Goal: Transaction & Acquisition: Obtain resource

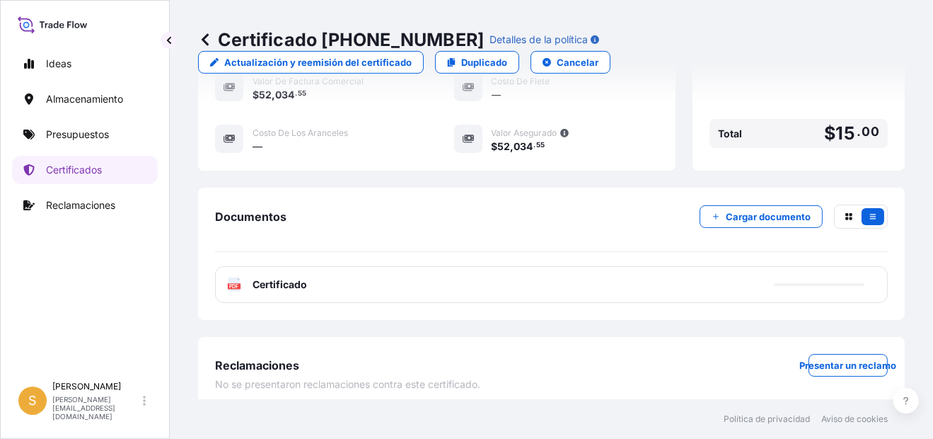
scroll to position [438, 0]
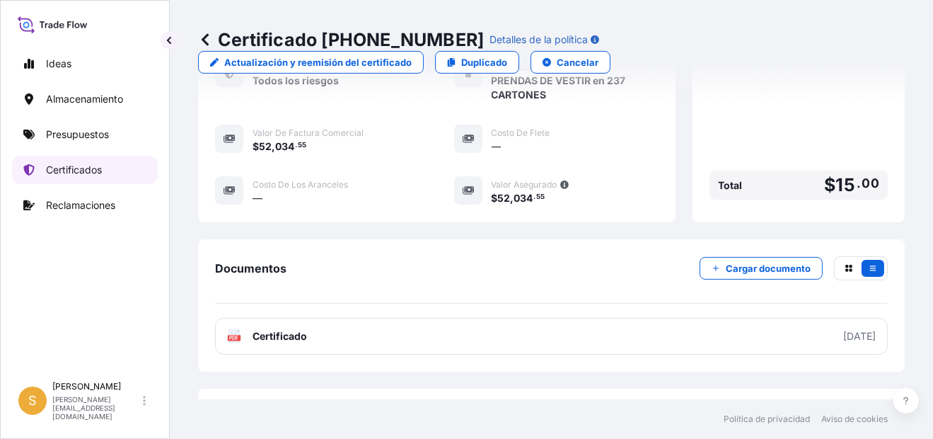
click at [89, 174] on p "Certificados" at bounding box center [74, 170] width 56 height 14
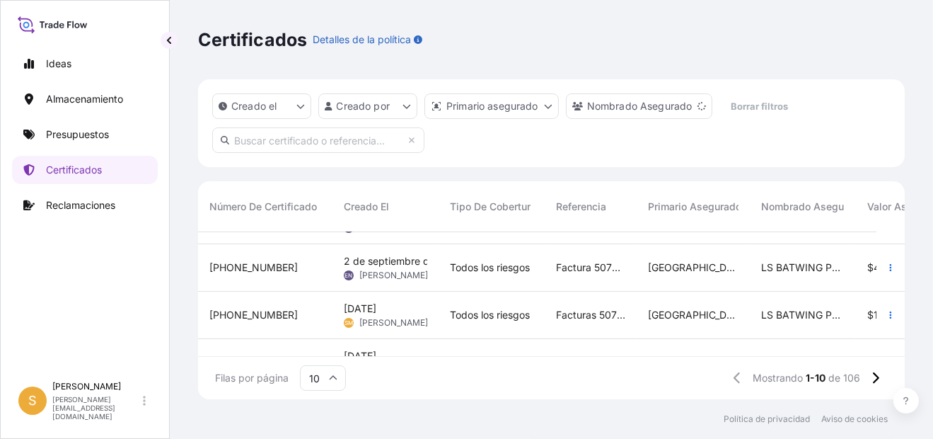
scroll to position [289, 0]
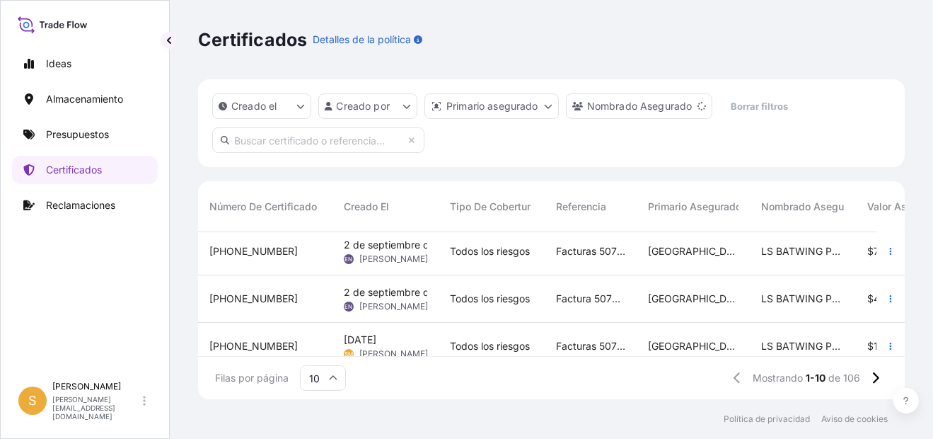
click at [361, 151] on input "text" at bounding box center [318, 139] width 212 height 25
click at [348, 150] on input "text" at bounding box center [318, 139] width 212 height 25
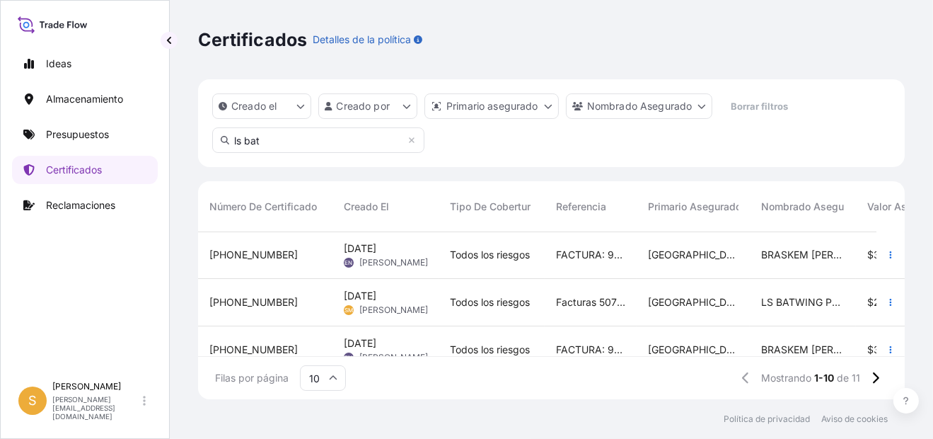
scroll to position [0, 0]
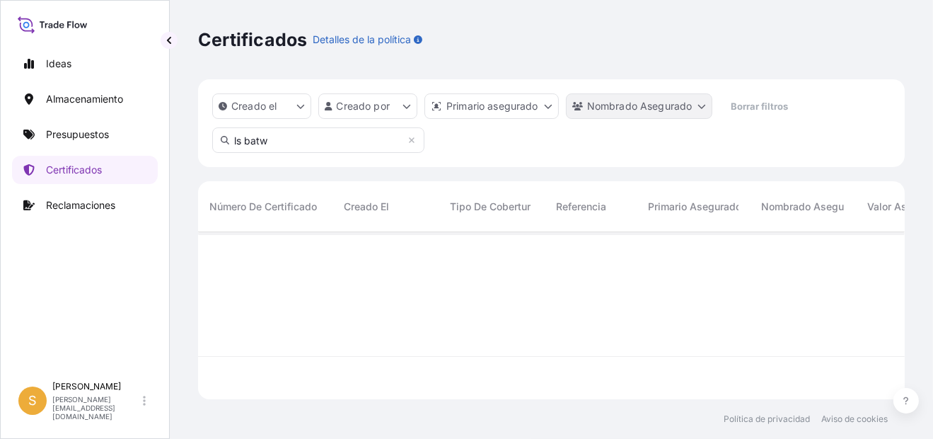
type input "ls batw"
click at [630, 112] on html "Ideas Almacenamiento Presupuestos Certificados Reclamaciones S Shirley Montalvá…" at bounding box center [466, 219] width 933 height 439
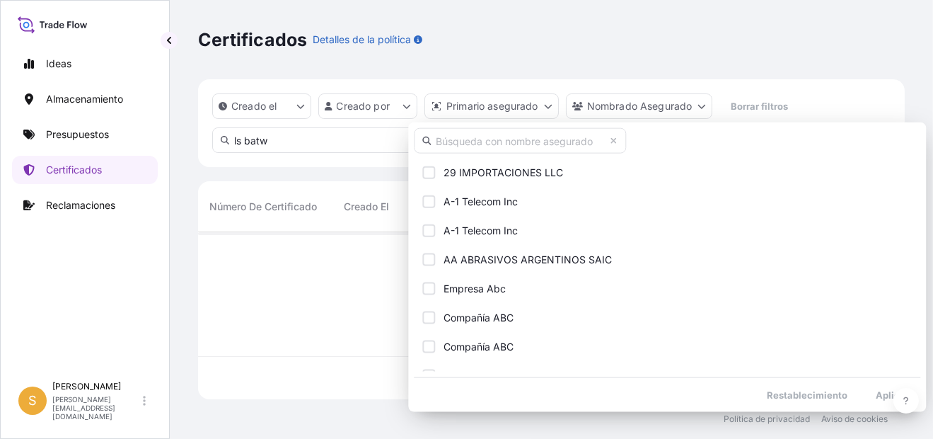
click at [524, 146] on input "text" at bounding box center [520, 140] width 212 height 25
click at [511, 141] on input "text" at bounding box center [520, 140] width 212 height 25
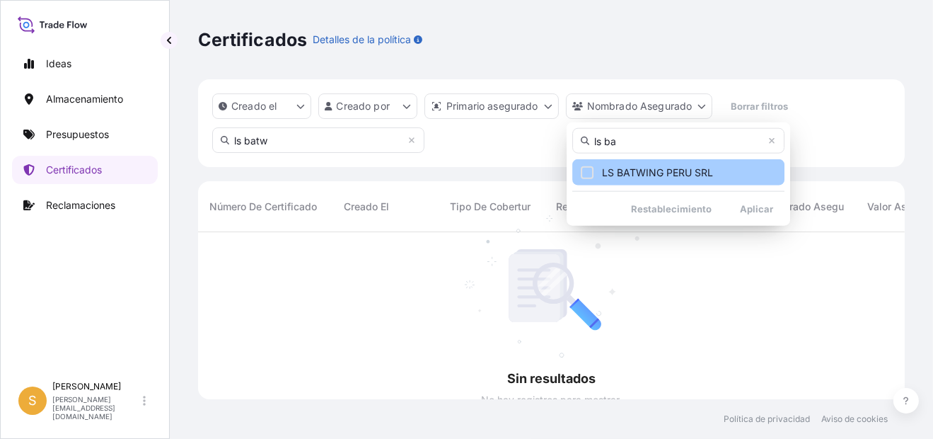
type input "ls ba"
click at [684, 183] on button "LS BATWING PERU SRL" at bounding box center [678, 172] width 212 height 26
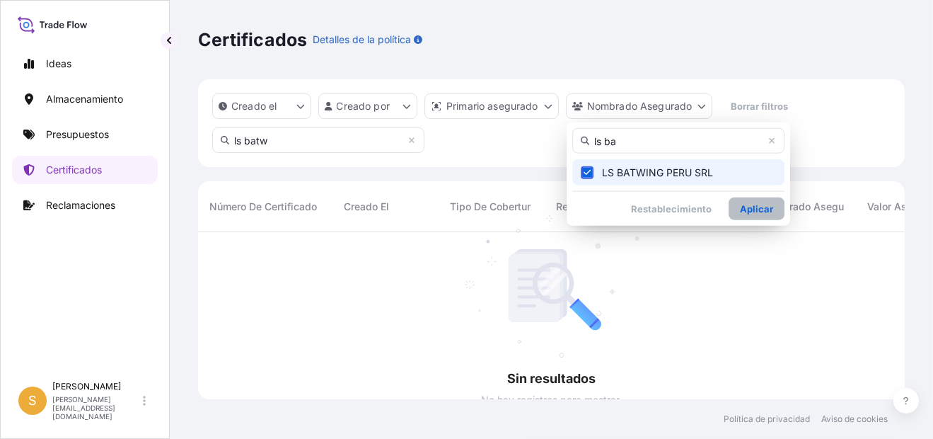
scroll to position [12, 11]
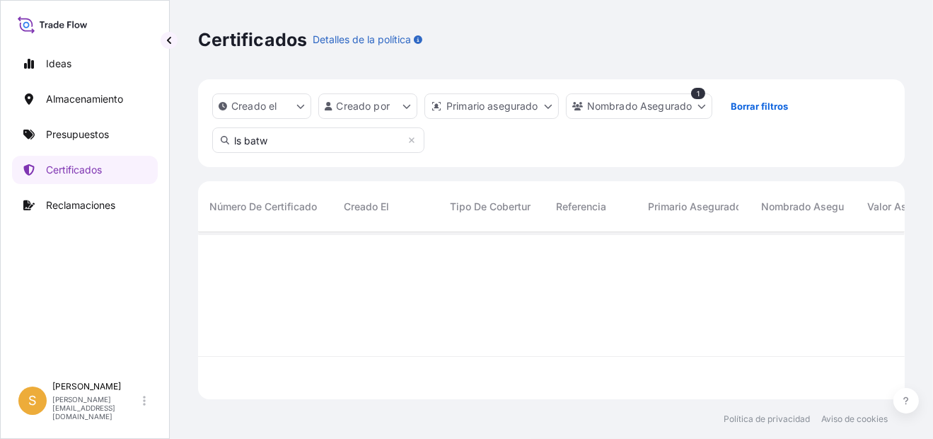
drag, startPoint x: 292, startPoint y: 132, endPoint x: 170, endPoint y: 151, distance: 123.0
click at [175, 151] on div "Certificados Detalles de la política Creado el Creado por Primario asegurado No…" at bounding box center [551, 199] width 763 height 399
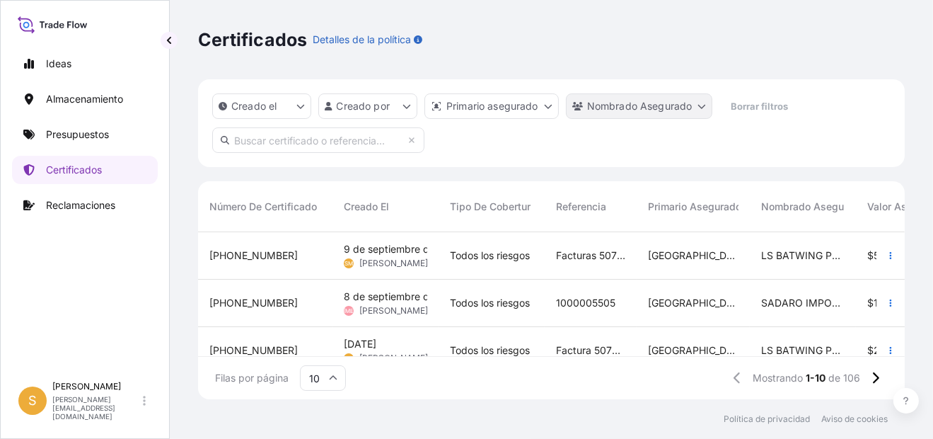
click at [633, 95] on html "Ideas Almacenamiento Presupuestos Certificados Reclamaciones S Shirley Montalvá…" at bounding box center [466, 219] width 933 height 439
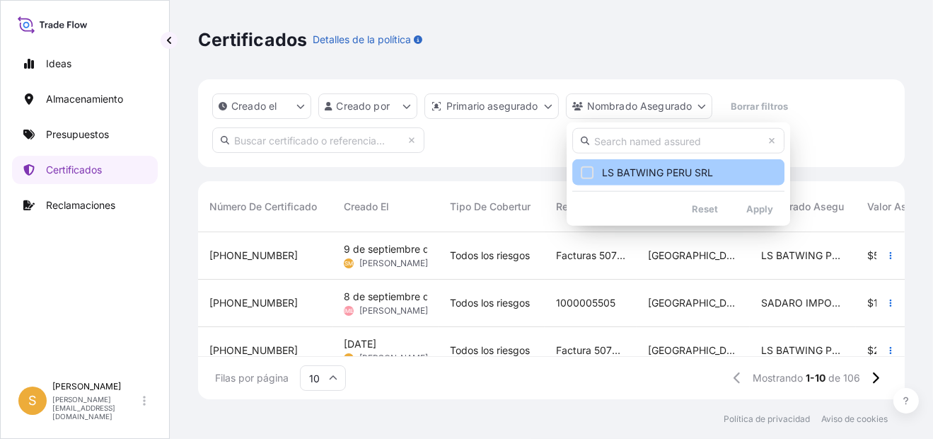
click at [641, 163] on button "LS BATWING PERU SRL" at bounding box center [678, 172] width 212 height 26
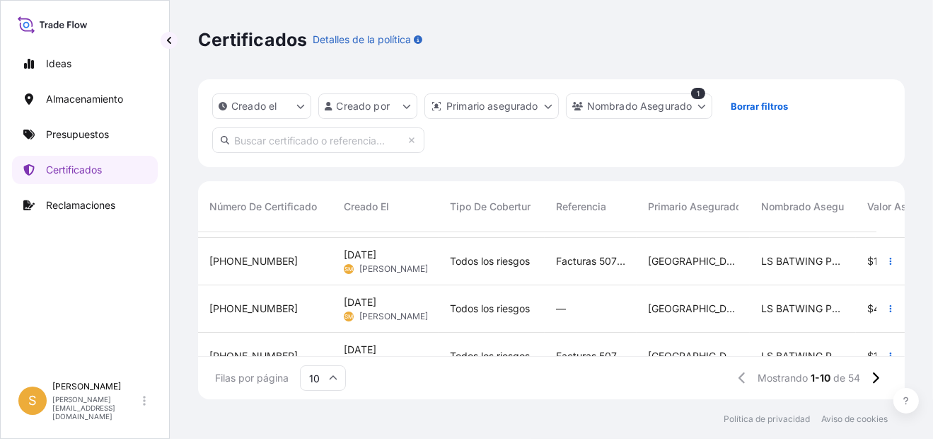
scroll to position [360, 0]
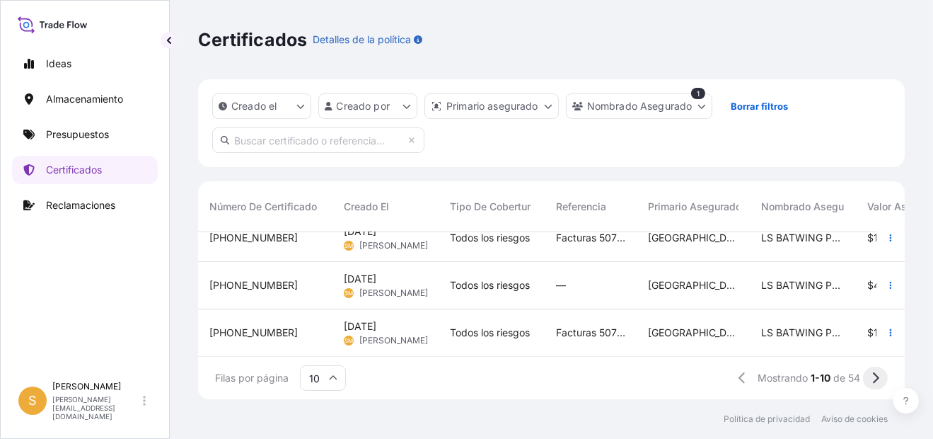
click at [881, 375] on button at bounding box center [875, 377] width 25 height 23
click at [870, 378] on button at bounding box center [875, 377] width 25 height 23
click at [871, 380] on icon at bounding box center [875, 377] width 8 height 13
click at [878, 381] on icon at bounding box center [875, 377] width 8 height 13
click at [873, 377] on icon at bounding box center [875, 377] width 8 height 13
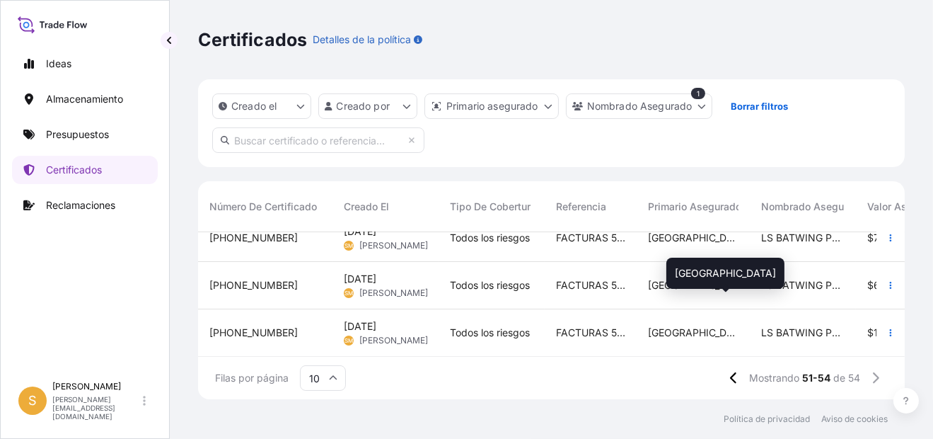
scroll to position [76, 0]
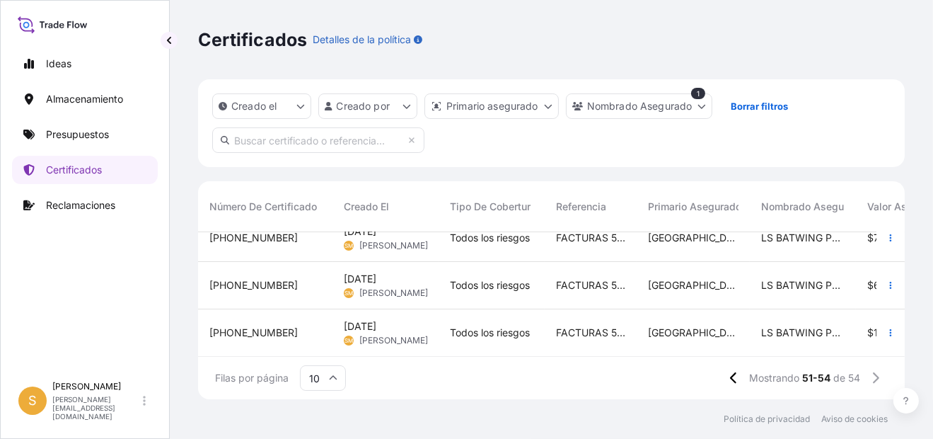
click at [246, 313] on div "[PHONE_NUMBER]" at bounding box center [265, 332] width 134 height 47
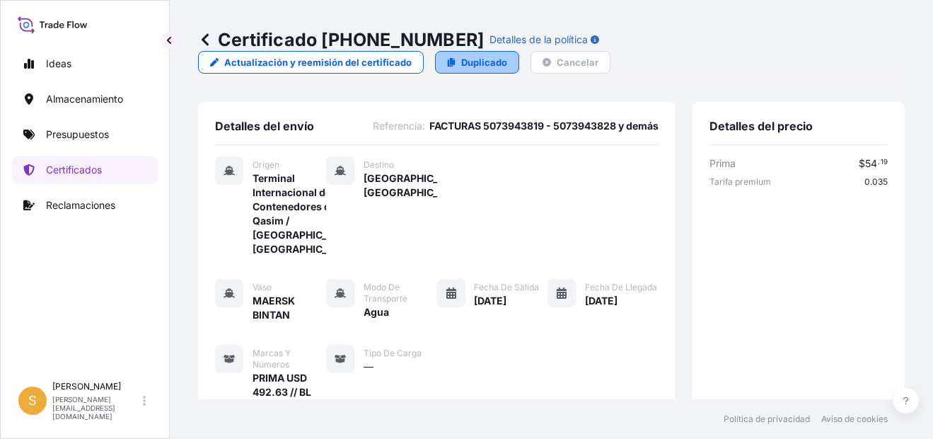
click at [439, 61] on link "Duplicado" at bounding box center [477, 62] width 84 height 23
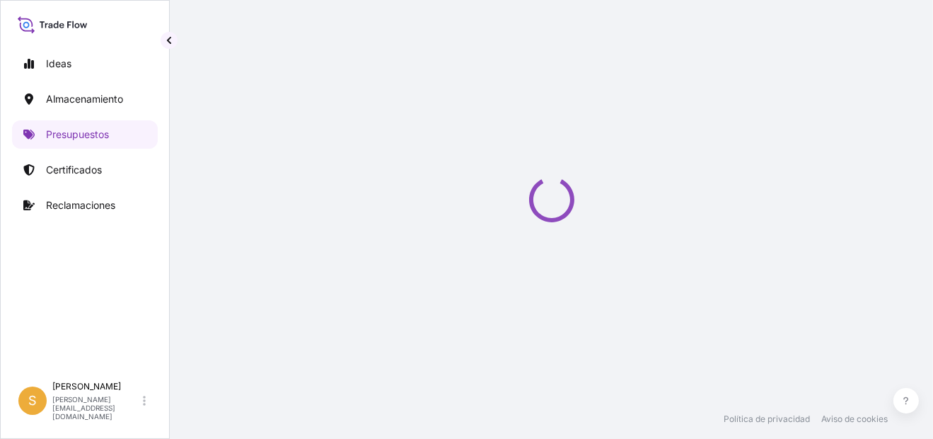
select select "Water"
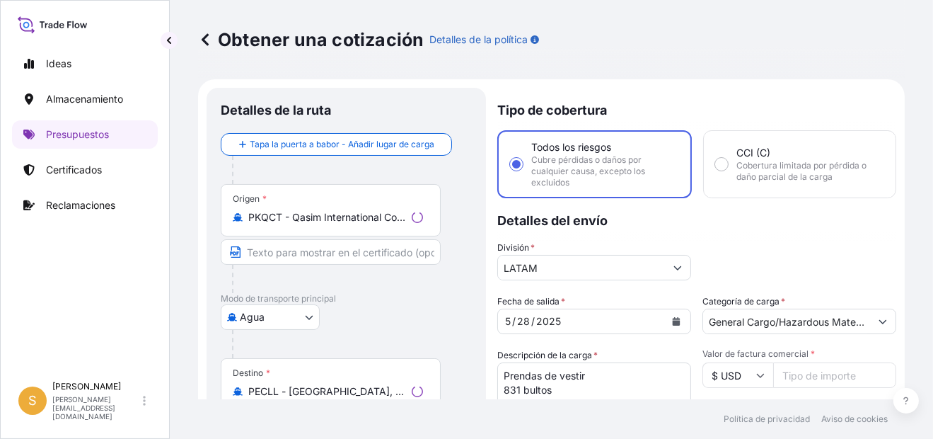
scroll to position [22, 0]
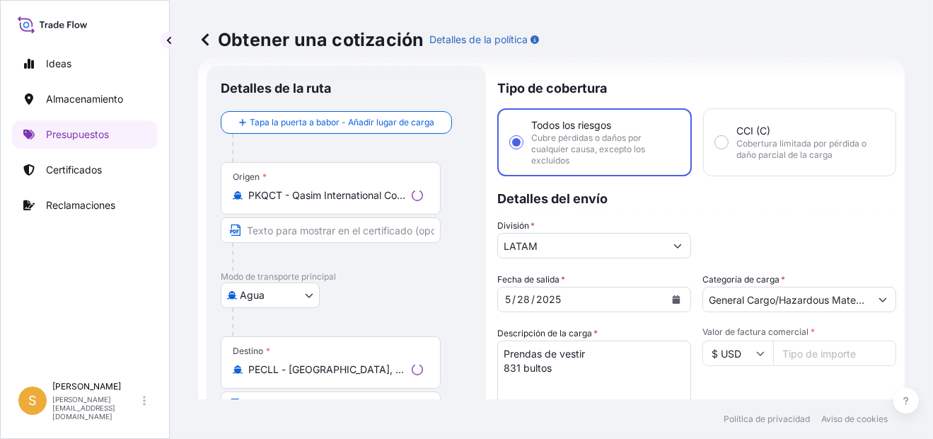
click at [337, 198] on input "PKQCT - Qasim International Container Terminal/[GEOGRAPHIC_DATA], [GEOGRAPHIC_D…" at bounding box center [327, 195] width 158 height 14
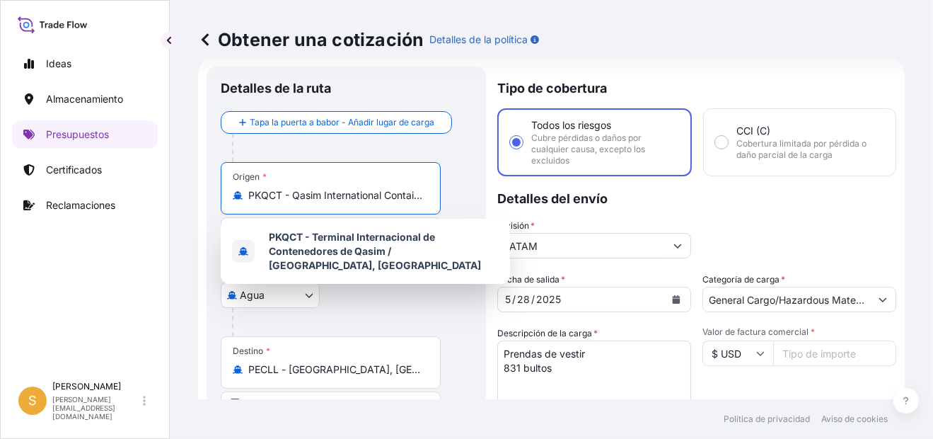
click at [419, 193] on input "PKQCT - Qasim International Container Terminal/[GEOGRAPHIC_DATA], [GEOGRAPHIC_D…" at bounding box center [335, 195] width 175 height 14
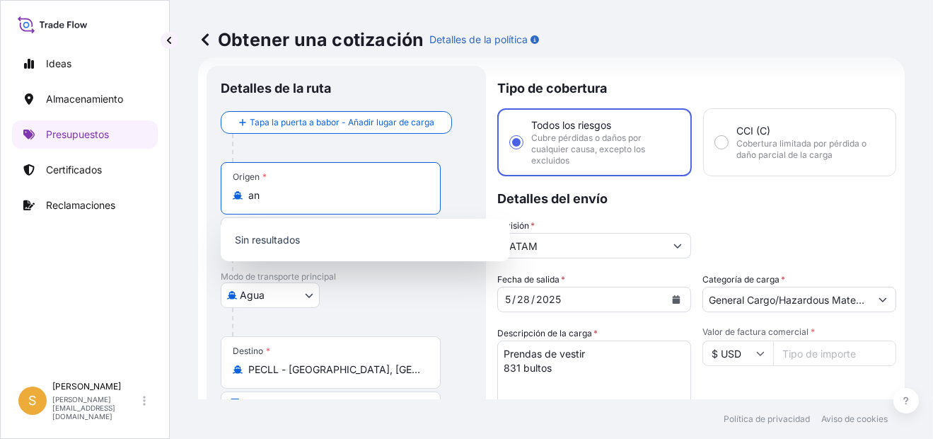
type input "n"
type input "colom"
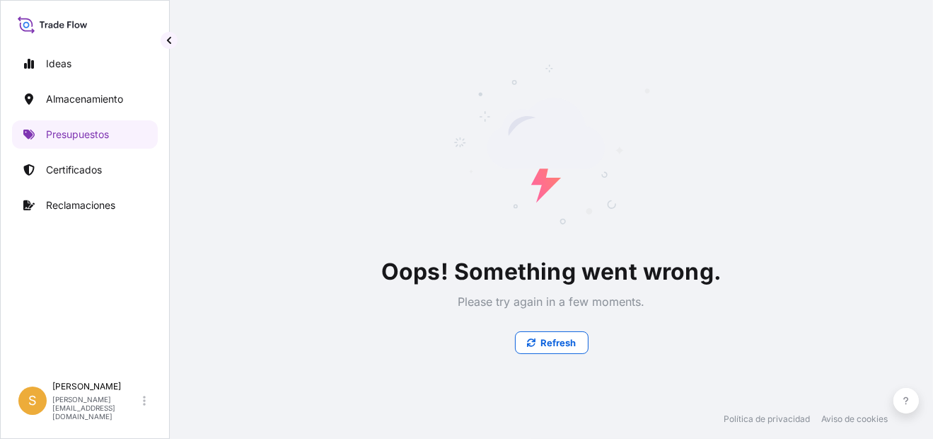
scroll to position [0, 0]
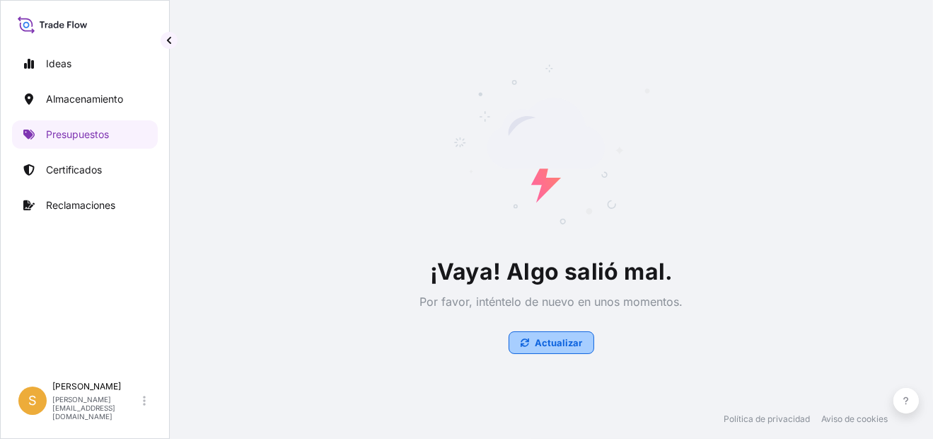
click at [550, 344] on p "Actualizar" at bounding box center [558, 342] width 47 height 14
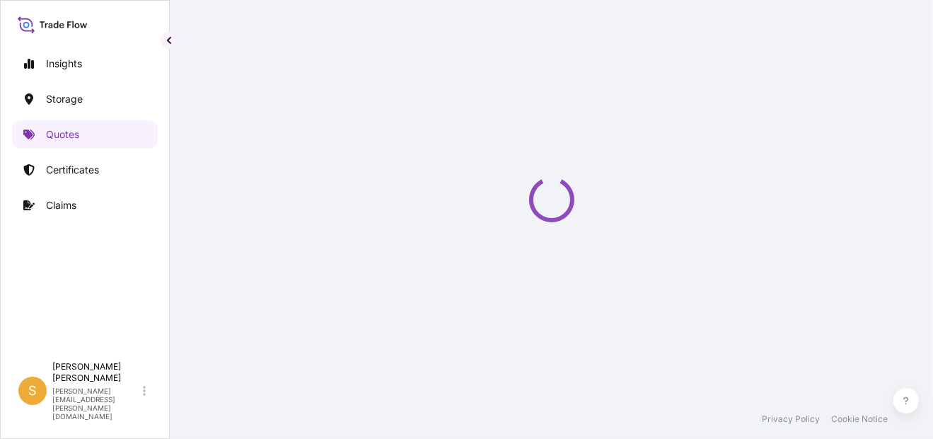
select select "Water"
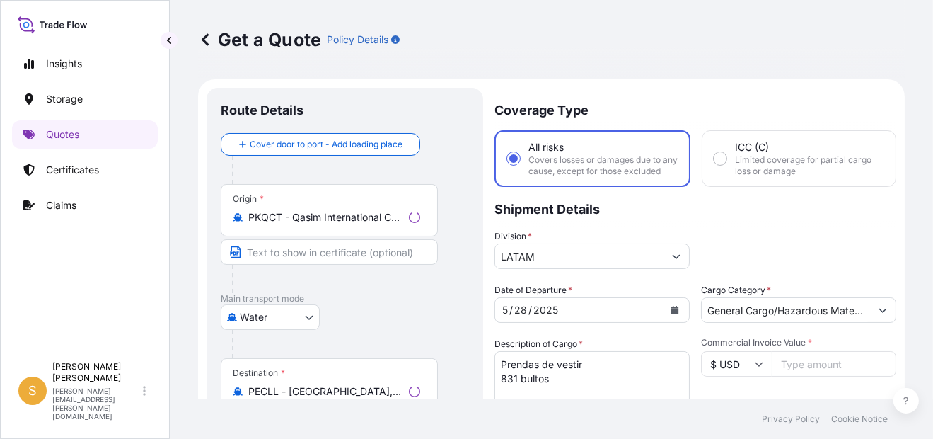
scroll to position [22, 0]
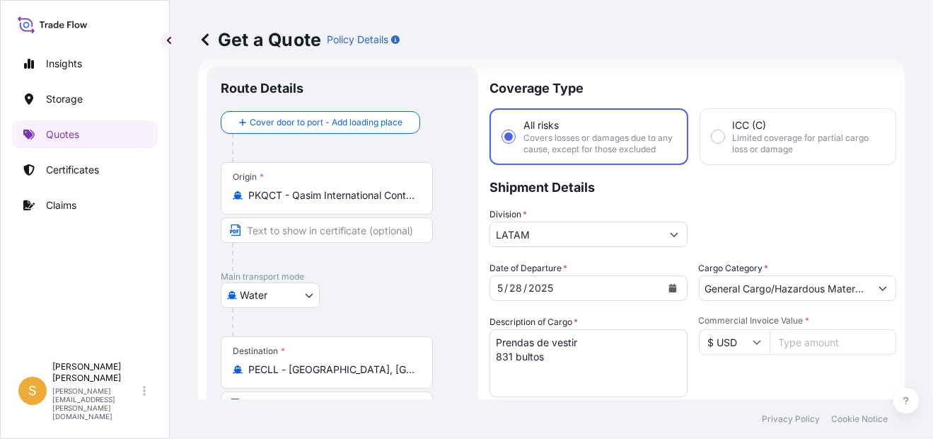
click at [388, 194] on input "PKQCT - Qasim International Container Terminal/[GEOGRAPHIC_DATA], [GEOGRAPHIC_D…" at bounding box center [331, 195] width 167 height 14
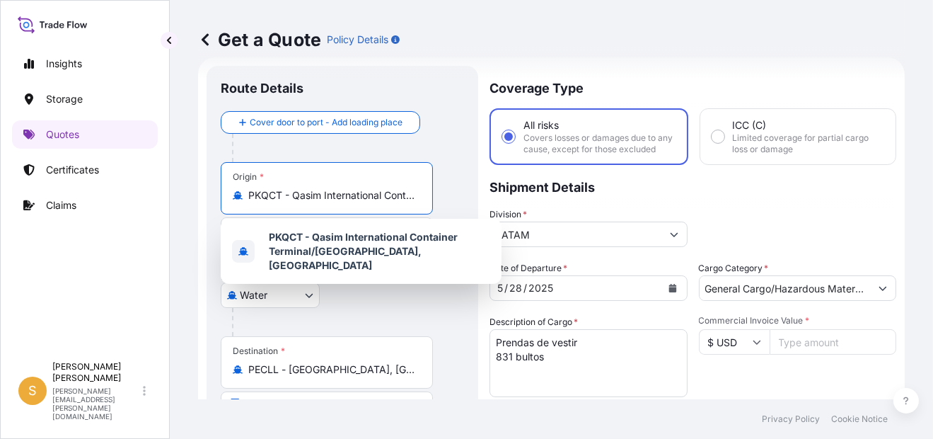
drag, startPoint x: 388, startPoint y: 194, endPoint x: 196, endPoint y: 192, distance: 191.7
click at [196, 192] on div "Get a Quote Policy Details Route Details Cover door to port - Add loading place…" at bounding box center [551, 199] width 763 height 399
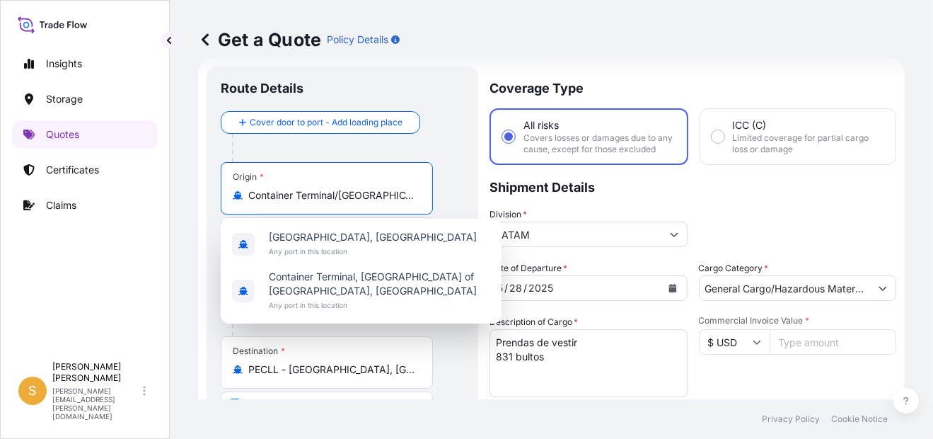
scroll to position [0, 5]
drag, startPoint x: 249, startPoint y: 194, endPoint x: 621, endPoint y: 189, distance: 372.1
click at [621, 189] on form "Route Details Cover door to port - Add loading place Place of loading Road / In…" at bounding box center [551, 391] width 707 height 668
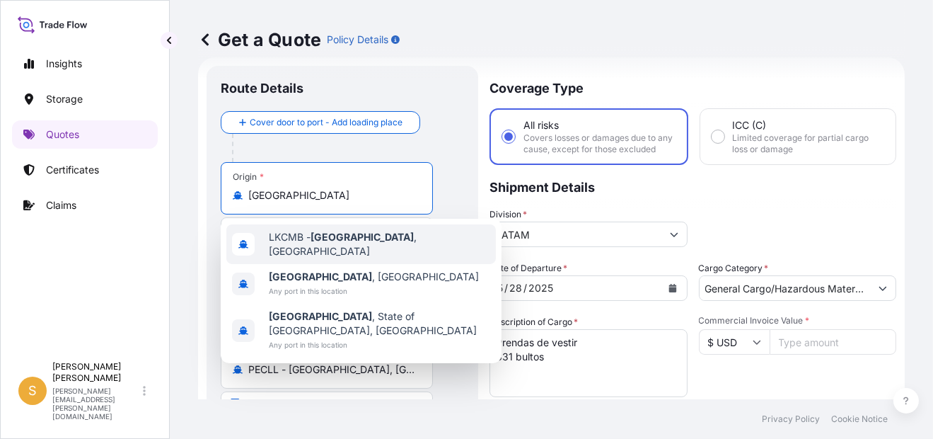
click at [405, 243] on span "LKCMB - Colombo , Sri Lanka" at bounding box center [379, 244] width 221 height 28
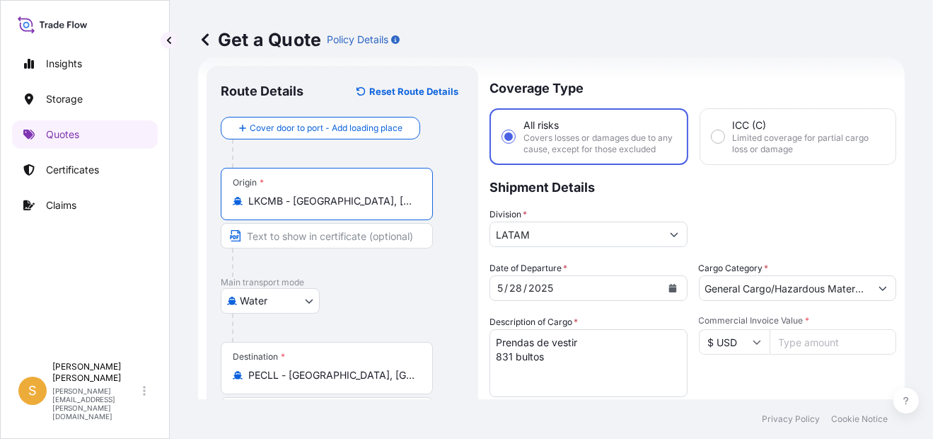
type input "LKCMB - [GEOGRAPHIC_DATA], [GEOGRAPHIC_DATA]"
click at [671, 293] on button "Calendar" at bounding box center [672, 288] width 23 height 23
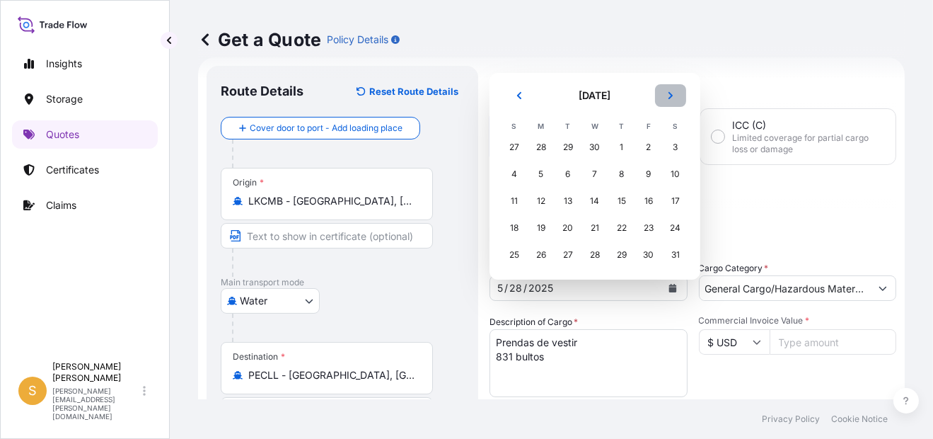
click at [667, 100] on button "Next" at bounding box center [670, 95] width 31 height 23
click at [631, 197] on div "17" at bounding box center [621, 200] width 25 height 25
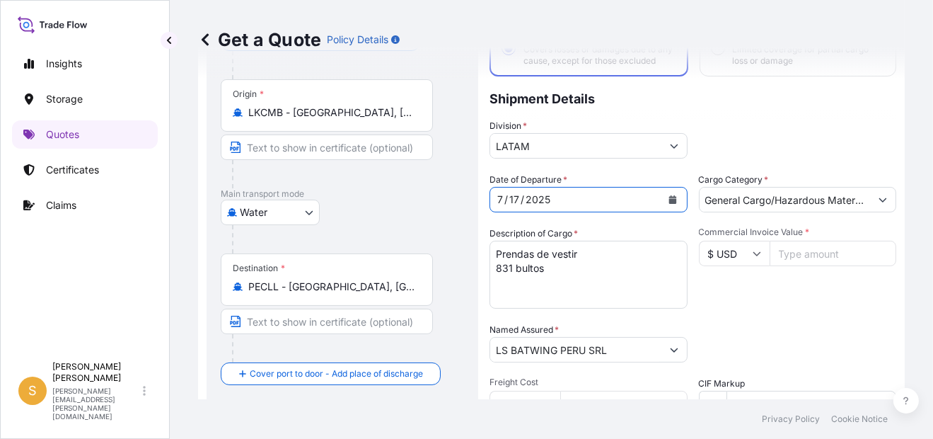
scroll to position [164, 0]
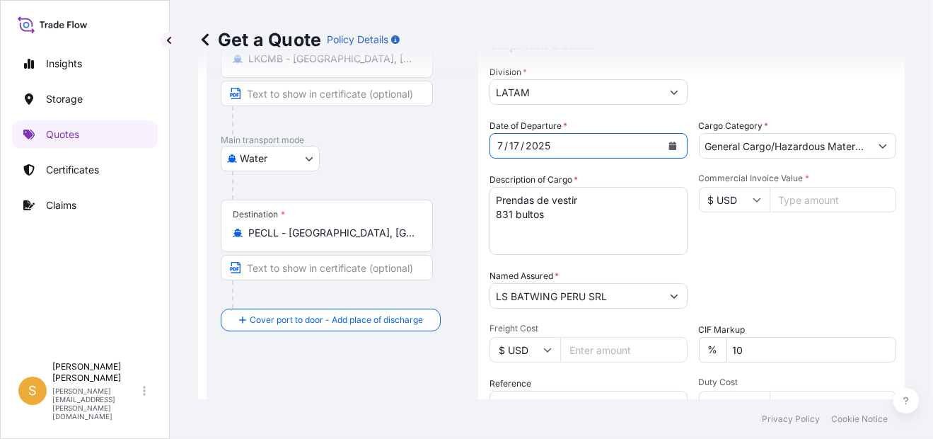
click at [593, 214] on textarea "Prendas de vestir 831 bultos" at bounding box center [588, 221] width 198 height 68
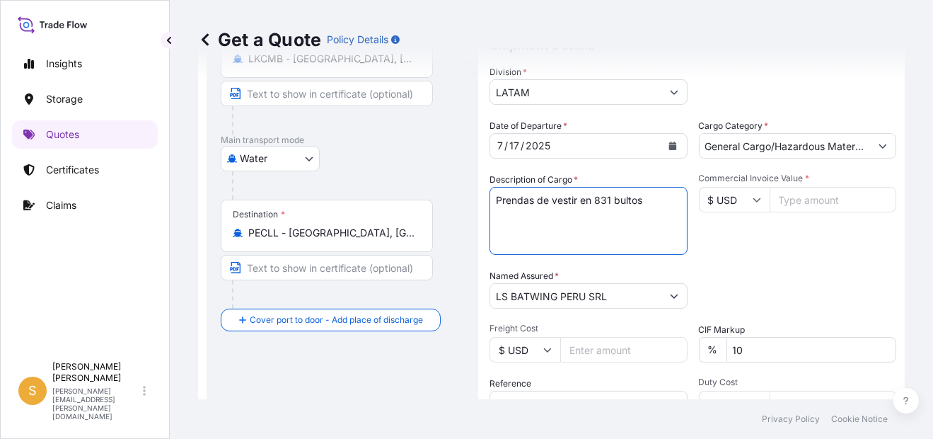
drag, startPoint x: 658, startPoint y: 212, endPoint x: 596, endPoint y: 211, distance: 61.5
click at [596, 211] on textarea "Prendas de vestir 831 bultos" at bounding box center [588, 221] width 198 height 68
paste textarea "498 CARTONES"
type textarea "Prendas de vestir en 498 CARTONES"
click at [781, 202] on input "Commercial Invoice Value *" at bounding box center [833, 199] width 127 height 25
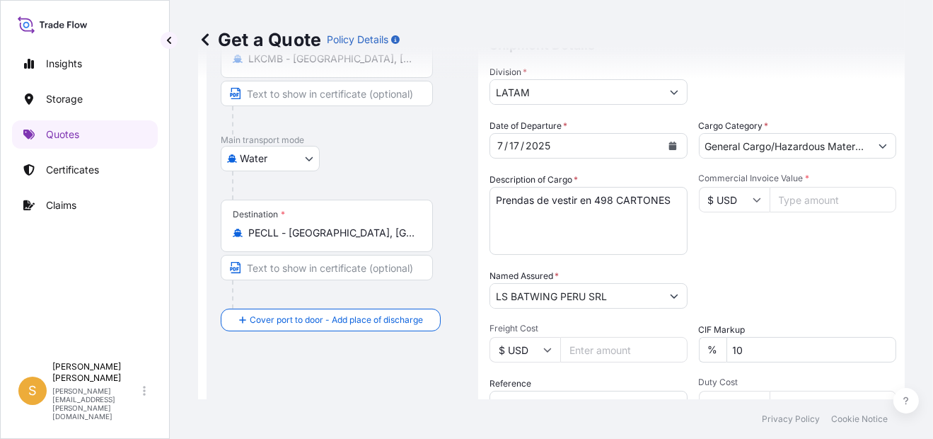
paste input "100726.75"
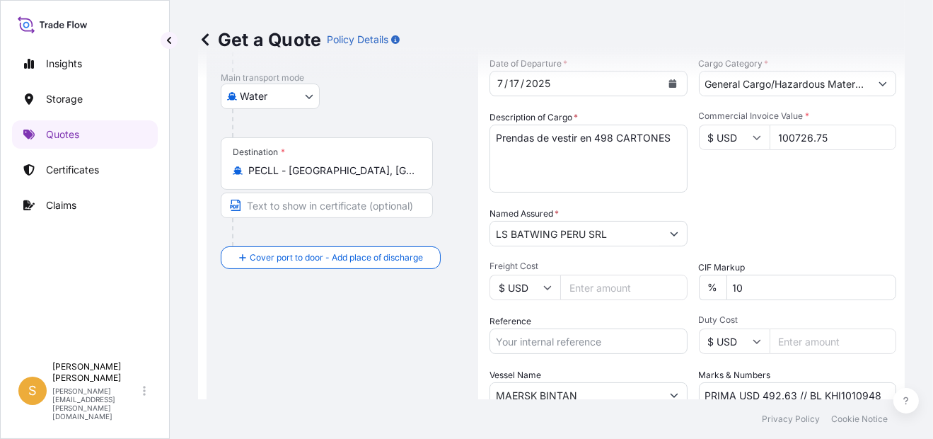
scroll to position [305, 0]
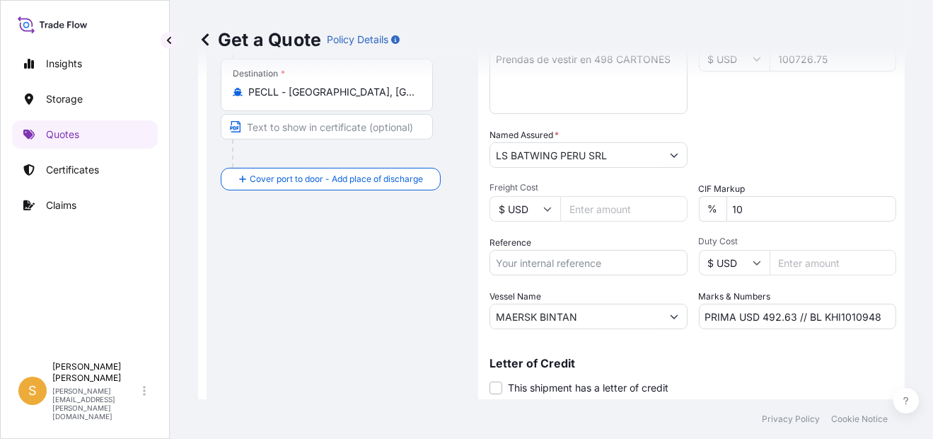
type input "100726.75"
drag, startPoint x: 739, startPoint y: 212, endPoint x: 702, endPoint y: 222, distance: 38.8
click at [702, 221] on div "% 10" at bounding box center [798, 208] width 198 height 25
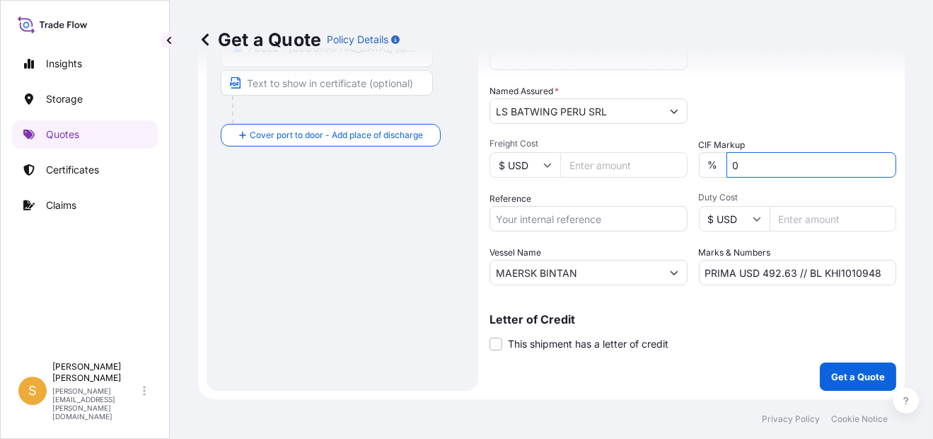
scroll to position [358, 0]
type input "0"
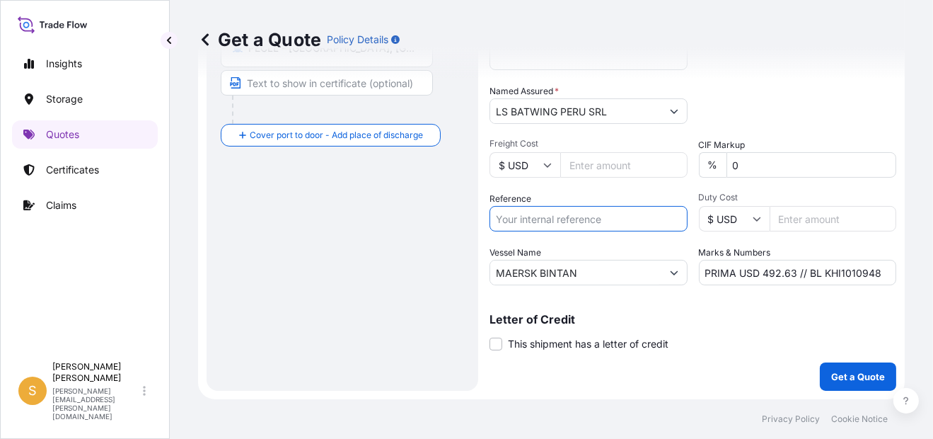
click at [583, 224] on input "Reference" at bounding box center [588, 218] width 198 height 25
paste input "Facturas 5075305877, 5075305875, 5075305928 y demás."
type input "Facturas 5075305877, 5075305875, 5075305928 y demás."
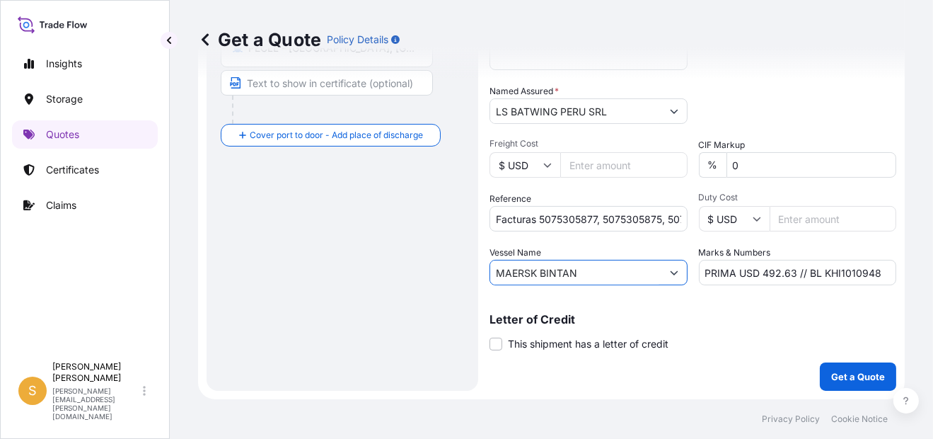
drag, startPoint x: 587, startPoint y: 267, endPoint x: 497, endPoint y: 266, distance: 90.5
click at [497, 266] on input "MAERSK BINTAN" at bounding box center [575, 272] width 171 height 25
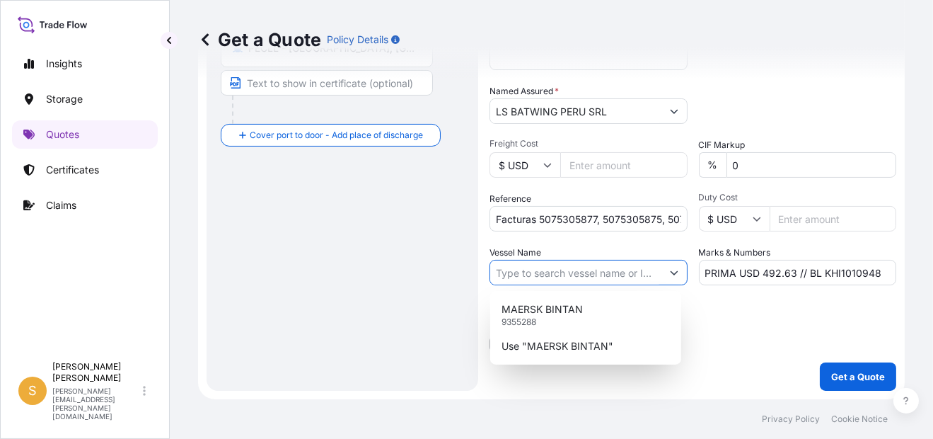
paste input "MSC TEMA VIII"
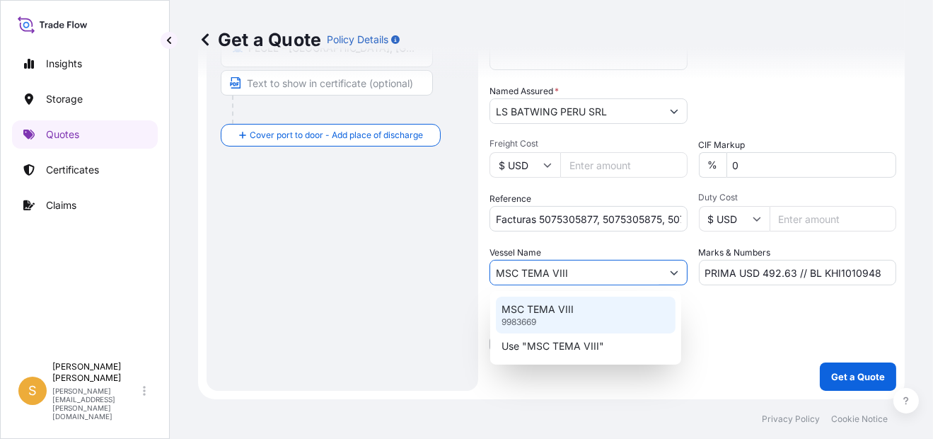
click at [562, 320] on div "MSC TEMA VIII 9983669" at bounding box center [586, 314] width 180 height 37
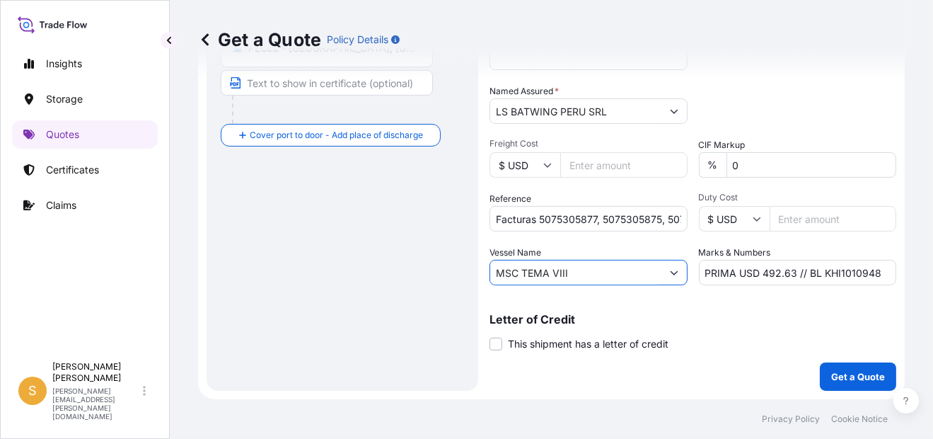
type input "MSC TEMA VIII"
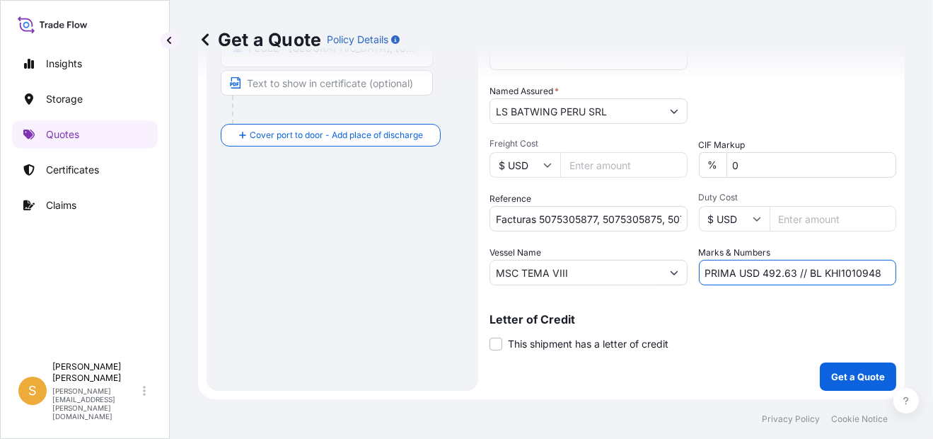
click at [786, 274] on input "PRIMA USD 492.63 // BL KHI1010948" at bounding box center [798, 272] width 198 height 25
paste input "352.54"
click at [842, 269] on input "PRIMA USD 352.54 // BL KHI1010948" at bounding box center [798, 272] width 198 height 25
paste input "S2501177595"
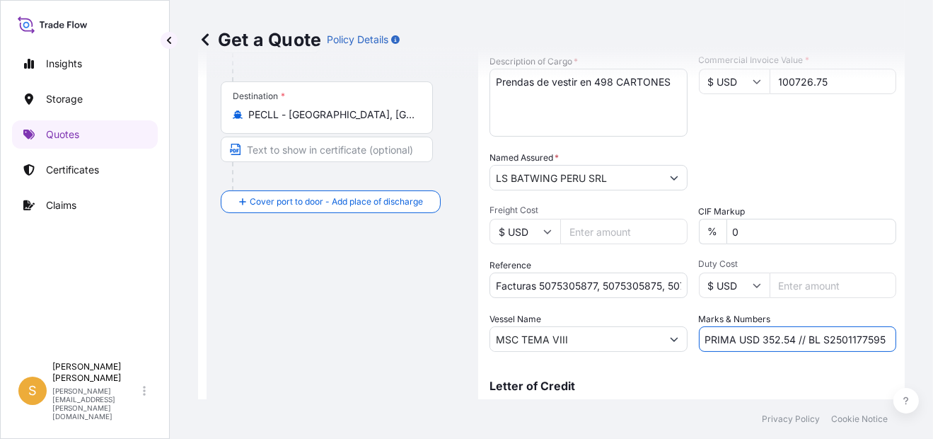
scroll to position [354, 0]
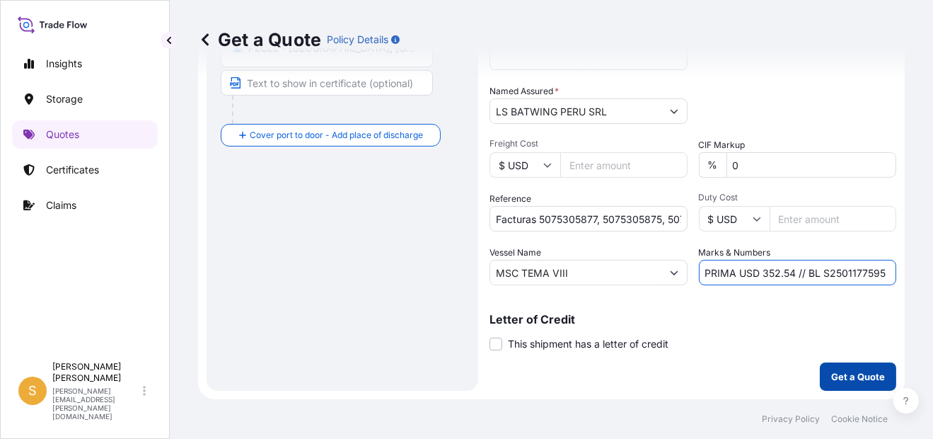
type input "PRIMA USD 352.54 // BL S2501177595"
click at [840, 381] on p "Get a Quote" at bounding box center [858, 376] width 54 height 14
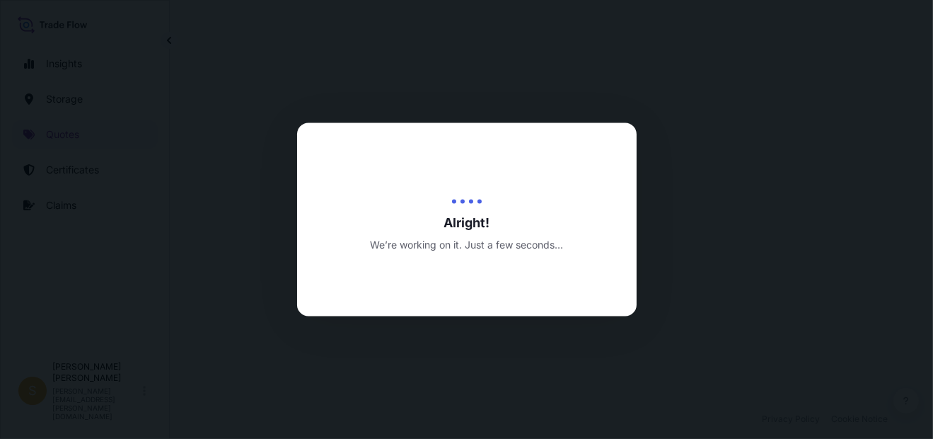
select select "Water"
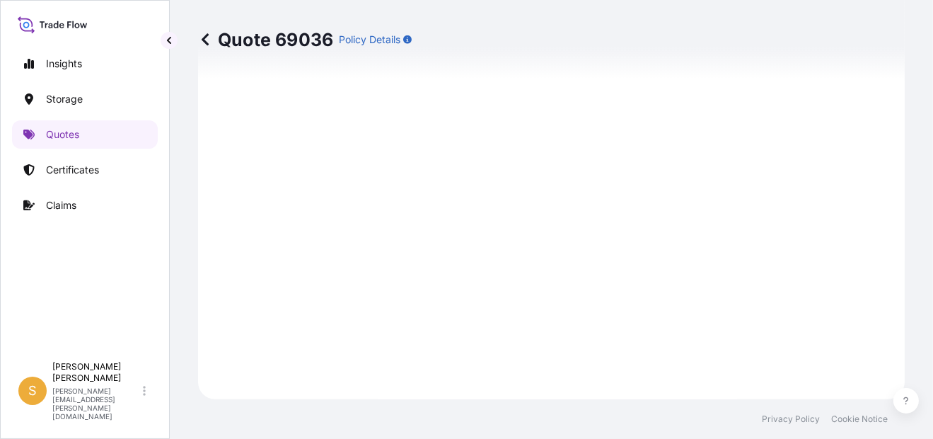
scroll to position [1303, 0]
